Goal: Find specific page/section: Find specific page/section

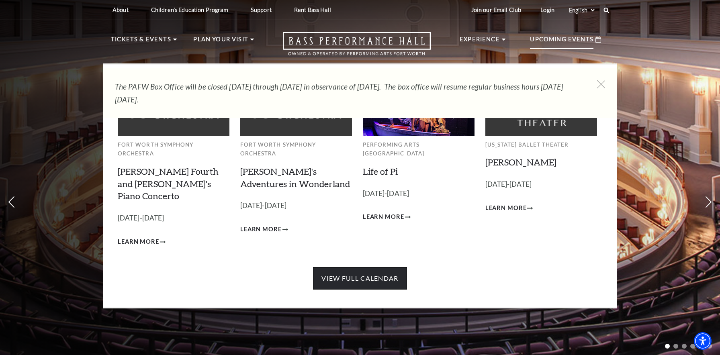
click at [326, 267] on link "View Full Calendar" at bounding box center [360, 278] width 94 height 22
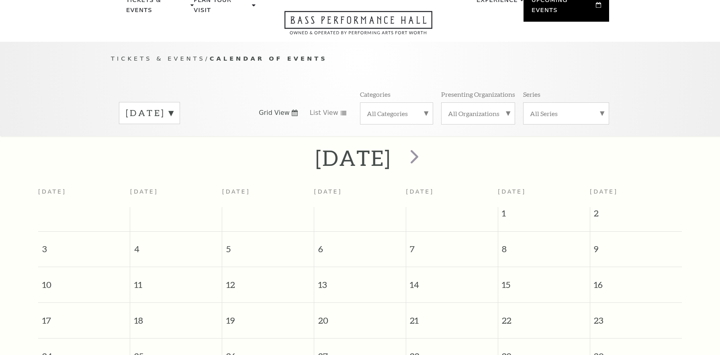
scroll to position [71, 0]
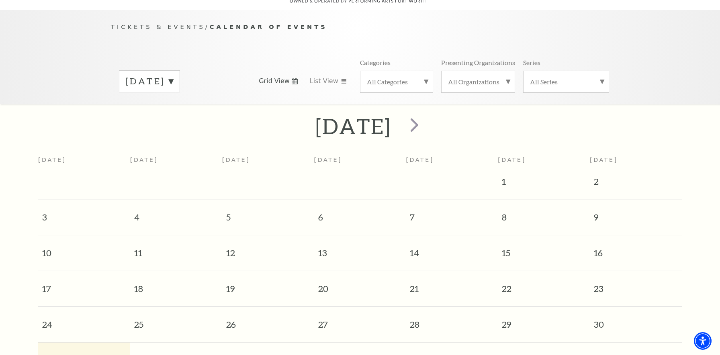
click at [173, 75] on label "[DATE]" at bounding box center [149, 81] width 47 height 12
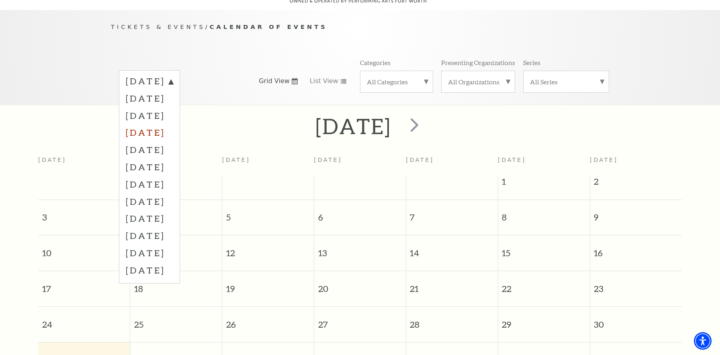
click at [159, 124] on label "[DATE]" at bounding box center [149, 132] width 47 height 17
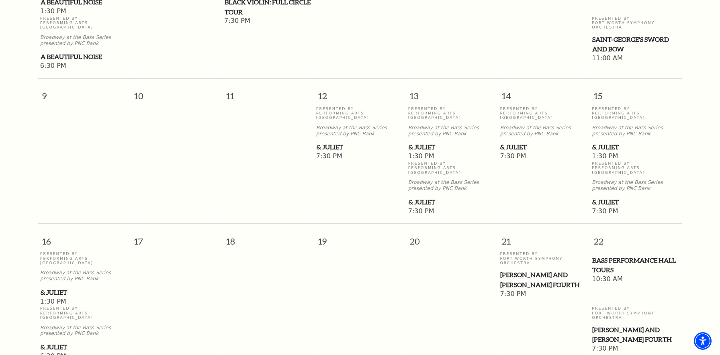
scroll to position [446, 0]
